Goal: Task Accomplishment & Management: Manage account settings

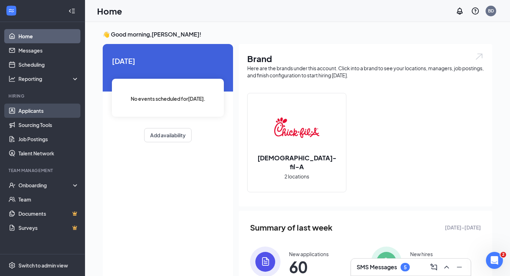
click at [46, 113] on link "Applicants" at bounding box center [48, 110] width 61 height 14
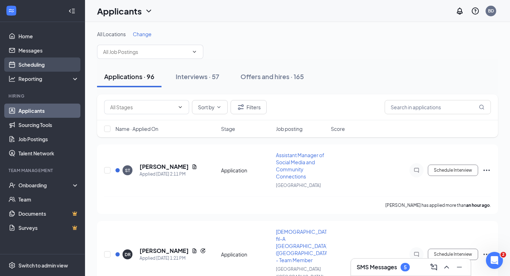
click at [55, 66] on link "Scheduling" at bounding box center [48, 64] width 61 height 14
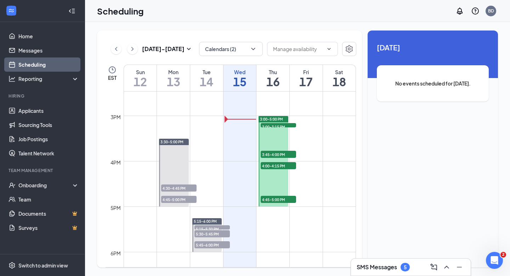
scroll to position [655, 0]
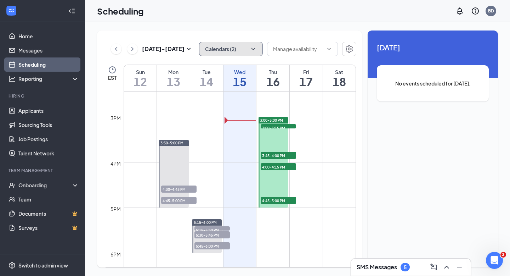
click at [228, 49] on button "Calendars (2)" at bounding box center [231, 49] width 64 height 14
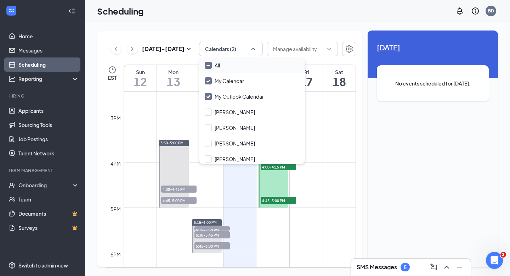
click at [249, 65] on div "All" at bounding box center [252, 65] width 106 height 16
checkbox input "true"
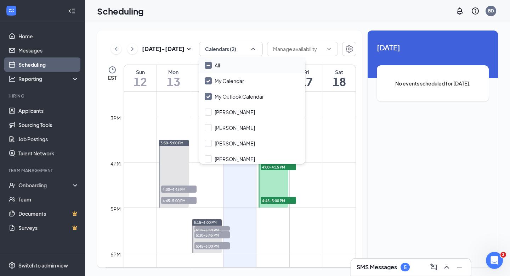
checkbox input "true"
click at [251, 47] on icon "ChevronUp" at bounding box center [253, 48] width 7 height 7
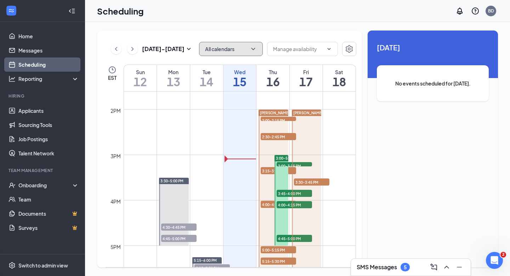
scroll to position [628, 0]
